Goal: Task Accomplishment & Management: Use online tool/utility

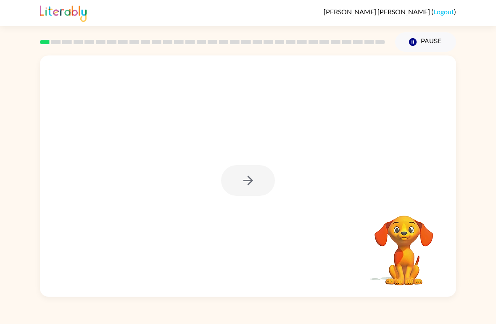
click at [255, 185] on div at bounding box center [248, 180] width 54 height 31
click at [254, 179] on icon "button" at bounding box center [248, 180] width 15 height 15
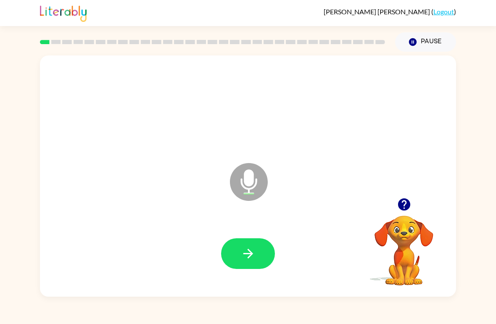
click at [238, 268] on button "button" at bounding box center [248, 253] width 54 height 31
click at [257, 265] on button "button" at bounding box center [248, 253] width 54 height 31
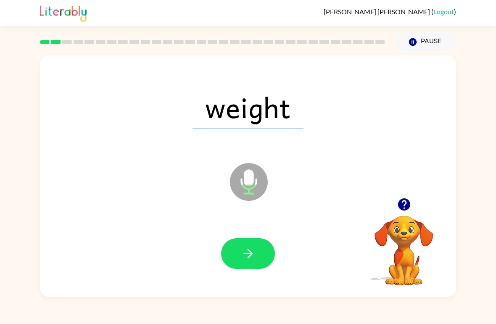
click at [254, 252] on icon "button" at bounding box center [248, 253] width 15 height 15
click at [241, 259] on icon "button" at bounding box center [248, 253] width 15 height 15
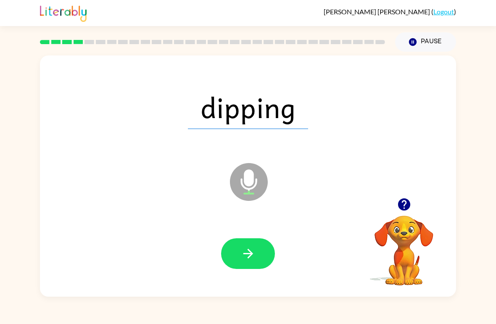
click at [252, 254] on icon "button" at bounding box center [248, 254] width 10 height 10
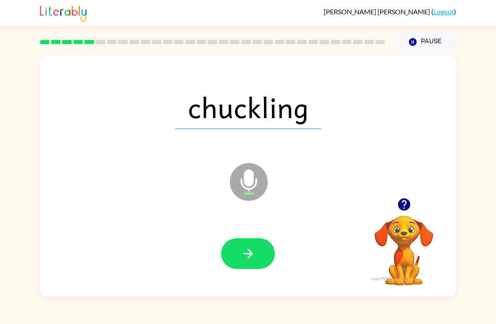
click at [260, 252] on button "button" at bounding box center [248, 253] width 54 height 31
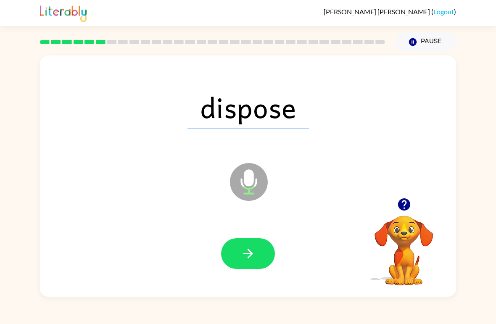
click at [241, 260] on icon "button" at bounding box center [248, 253] width 15 height 15
click at [251, 245] on button "button" at bounding box center [248, 253] width 54 height 31
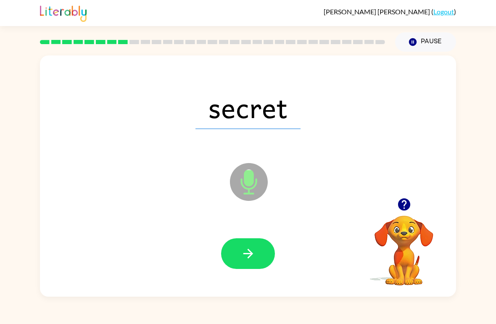
click at [242, 260] on icon "button" at bounding box center [248, 253] width 15 height 15
click at [261, 260] on button "button" at bounding box center [248, 253] width 54 height 31
click at [3, 271] on div "tested Microphone The Microphone is here when it is your turn to talk Your brow…" at bounding box center [248, 174] width 496 height 245
click at [228, 254] on button "button" at bounding box center [248, 253] width 54 height 31
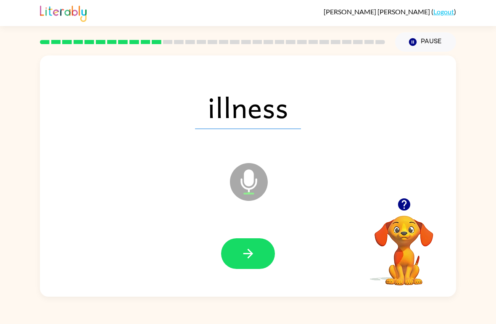
click at [259, 248] on button "button" at bounding box center [248, 253] width 54 height 31
click at [257, 254] on button "button" at bounding box center [248, 253] width 54 height 31
click at [268, 249] on button "button" at bounding box center [248, 253] width 54 height 31
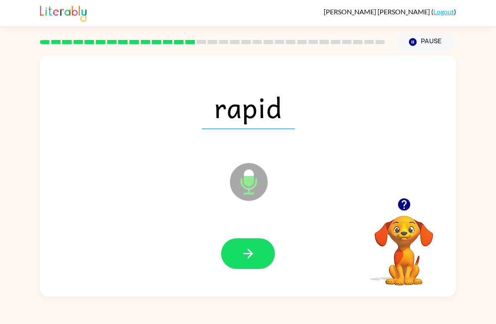
click at [260, 267] on button "button" at bounding box center [248, 253] width 54 height 31
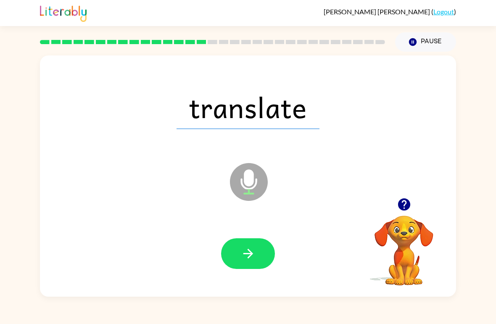
click at [243, 253] on icon "button" at bounding box center [248, 253] width 15 height 15
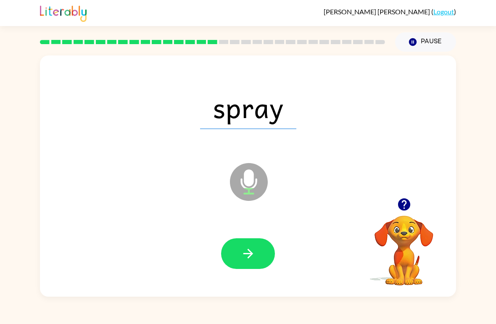
click at [253, 249] on icon "button" at bounding box center [248, 253] width 15 height 15
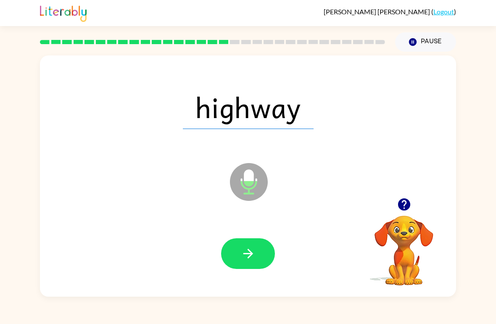
click at [250, 262] on button "button" at bounding box center [248, 253] width 54 height 31
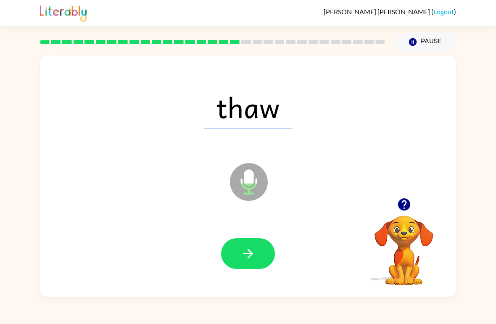
click at [254, 257] on icon "button" at bounding box center [248, 253] width 15 height 15
click at [251, 262] on button "button" at bounding box center [248, 253] width 54 height 31
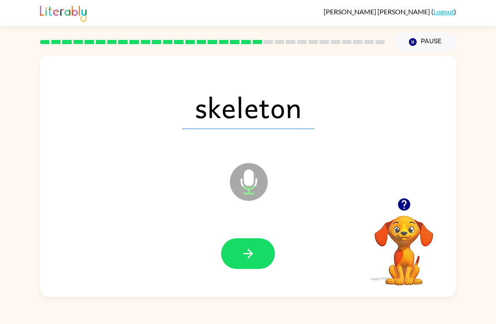
click at [264, 248] on button "button" at bounding box center [248, 253] width 54 height 31
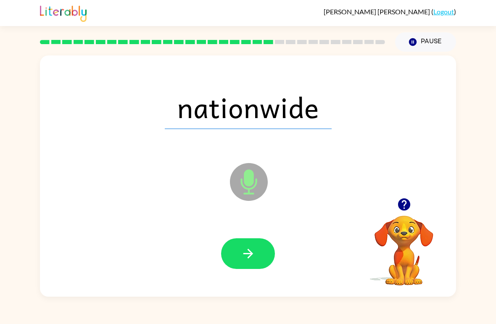
click at [254, 286] on div at bounding box center [248, 254] width 400 height 69
click at [257, 252] on button "button" at bounding box center [248, 253] width 54 height 31
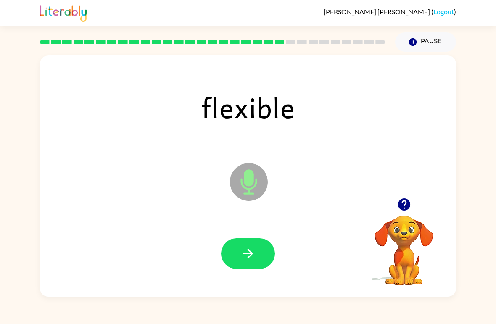
click at [244, 264] on button "button" at bounding box center [248, 253] width 54 height 31
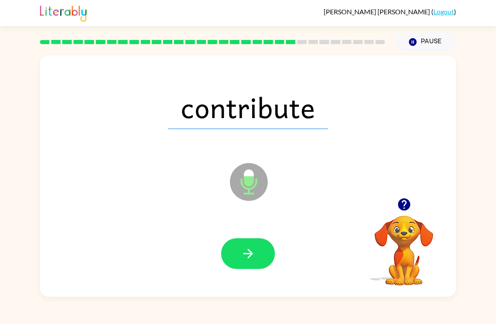
click at [245, 261] on icon "button" at bounding box center [248, 253] width 15 height 15
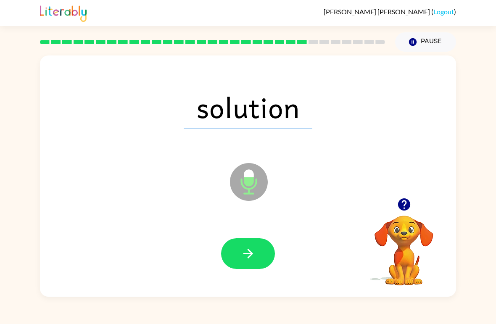
click at [260, 259] on button "button" at bounding box center [248, 253] width 54 height 31
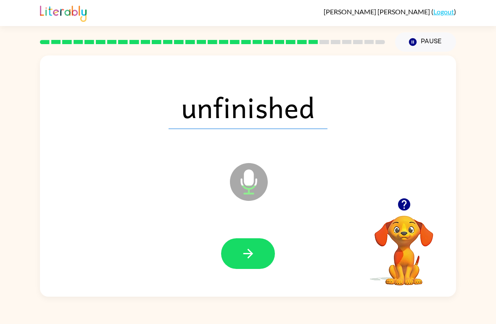
click at [258, 262] on button "button" at bounding box center [248, 253] width 54 height 31
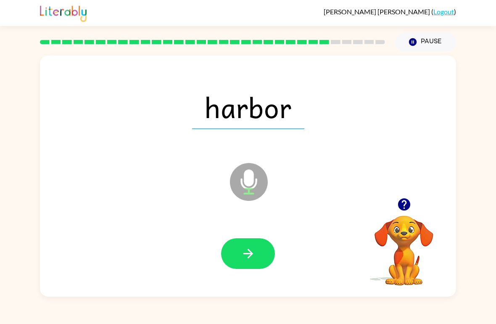
click at [260, 252] on button "button" at bounding box center [248, 253] width 54 height 31
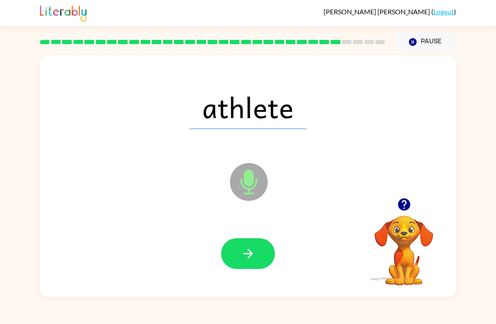
click at [254, 257] on icon "button" at bounding box center [248, 253] width 15 height 15
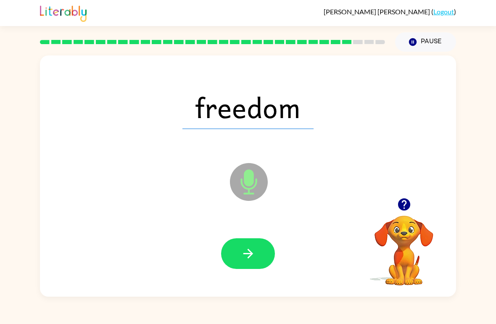
click at [249, 239] on button "button" at bounding box center [248, 253] width 54 height 31
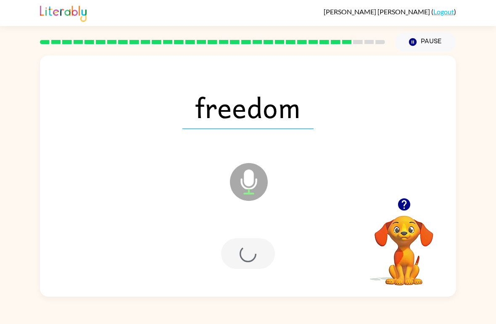
click at [247, 260] on div at bounding box center [248, 253] width 54 height 31
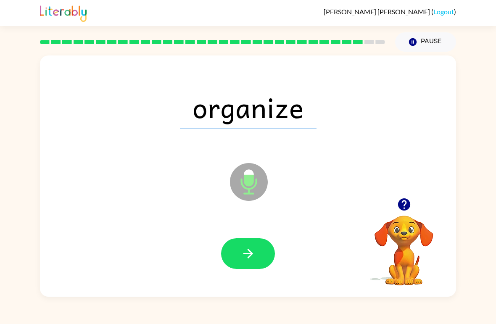
click at [260, 255] on button "button" at bounding box center [248, 253] width 54 height 31
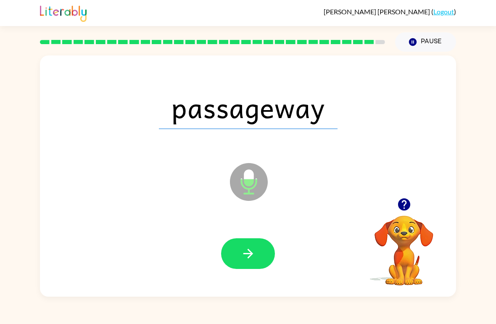
click at [235, 276] on div at bounding box center [248, 254] width 400 height 69
click at [263, 240] on button "button" at bounding box center [248, 253] width 54 height 31
